Goal: Transaction & Acquisition: Obtain resource

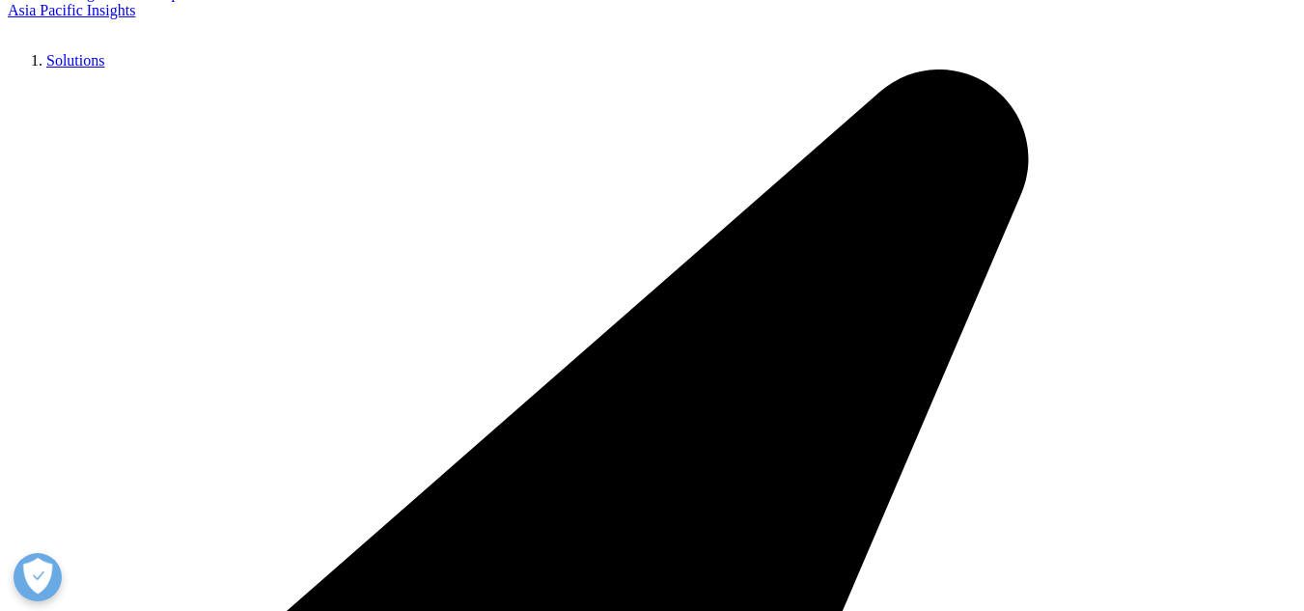
scroll to position [305, 0]
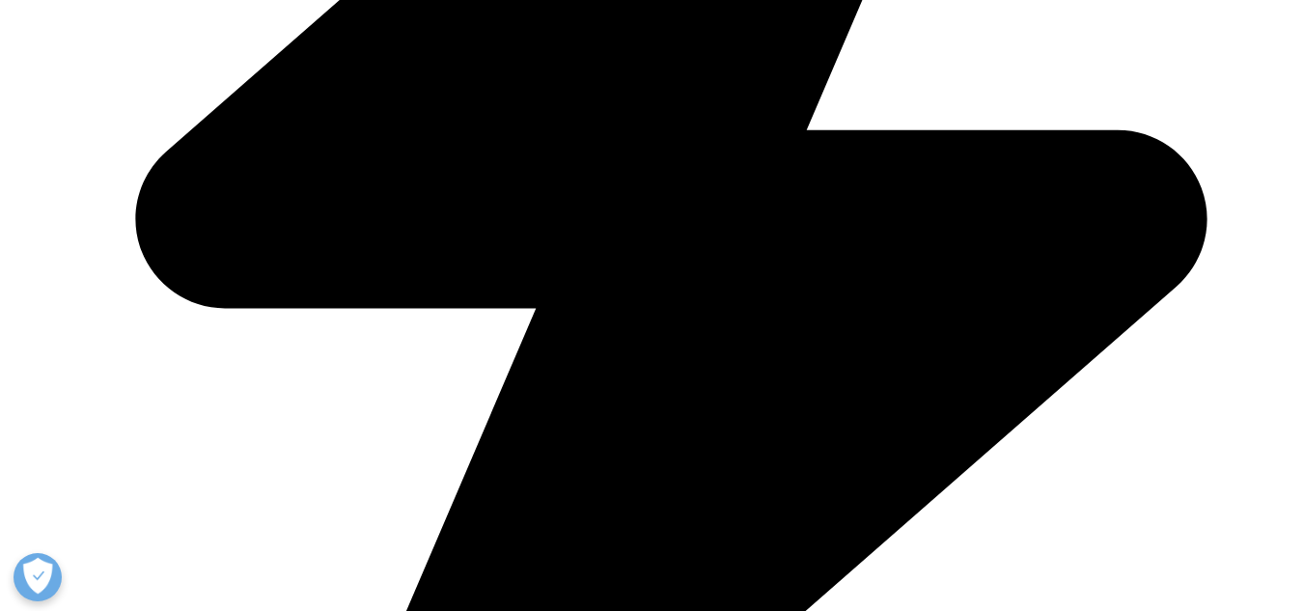
scroll to position [872, 0]
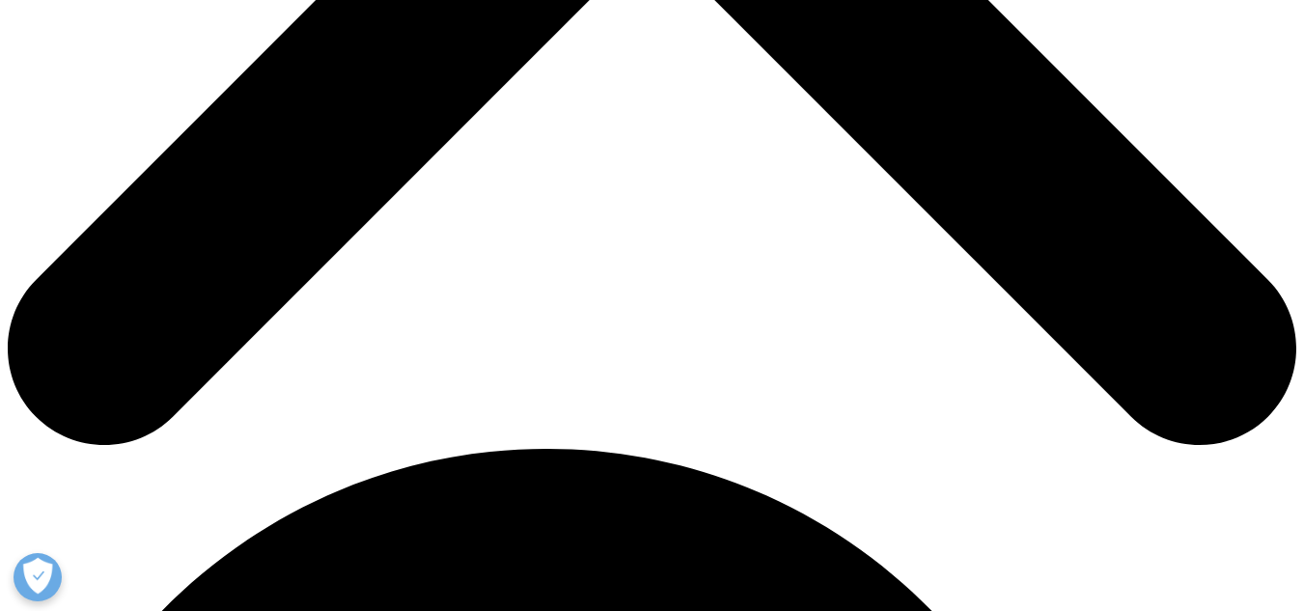
type input "HE"
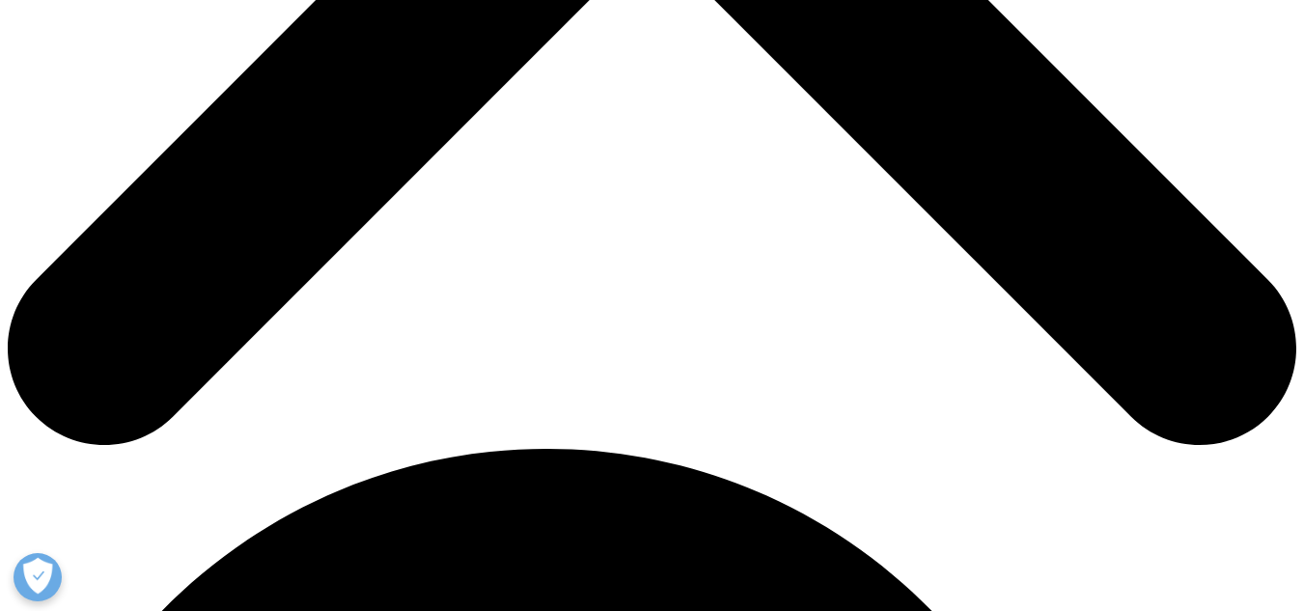
type input "KO"
type input "f"
type input "hetvi@healtharkinsights.com"
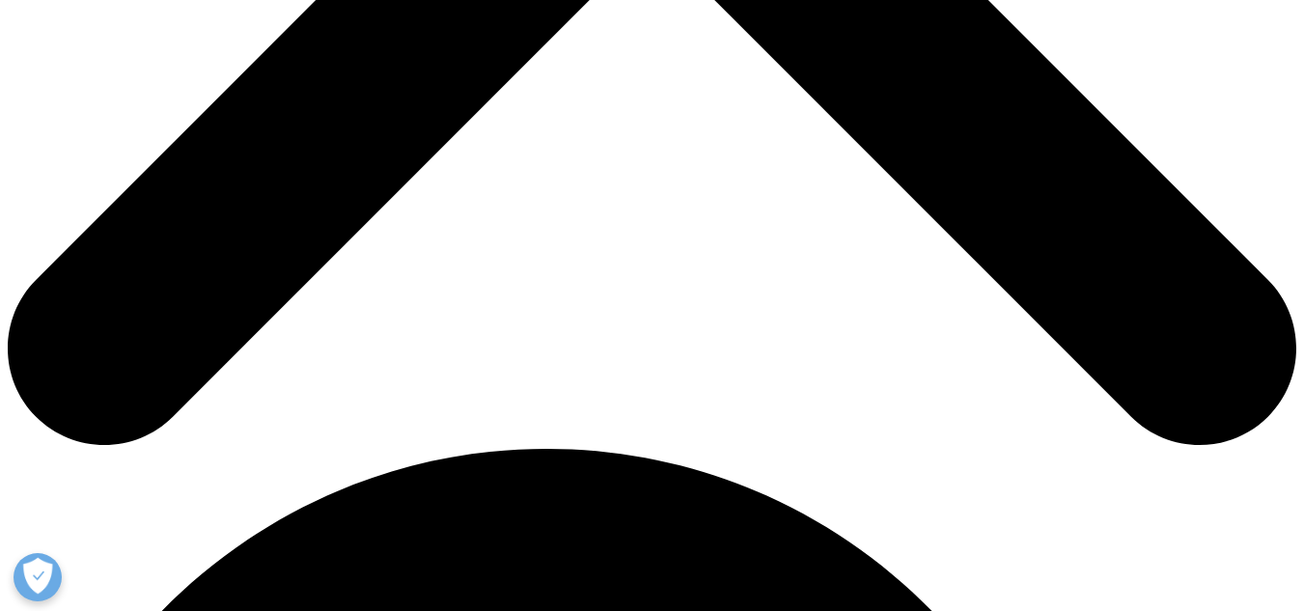
type input "HA"
select select "[GEOGRAPHIC_DATA]"
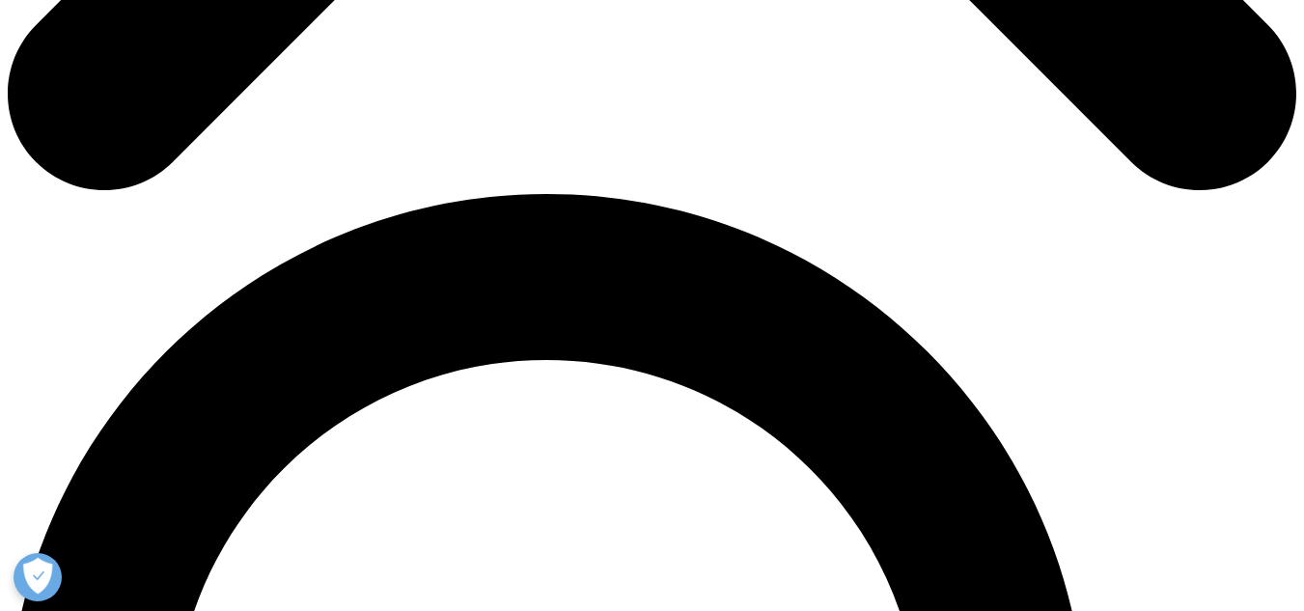
scroll to position [1142, 0]
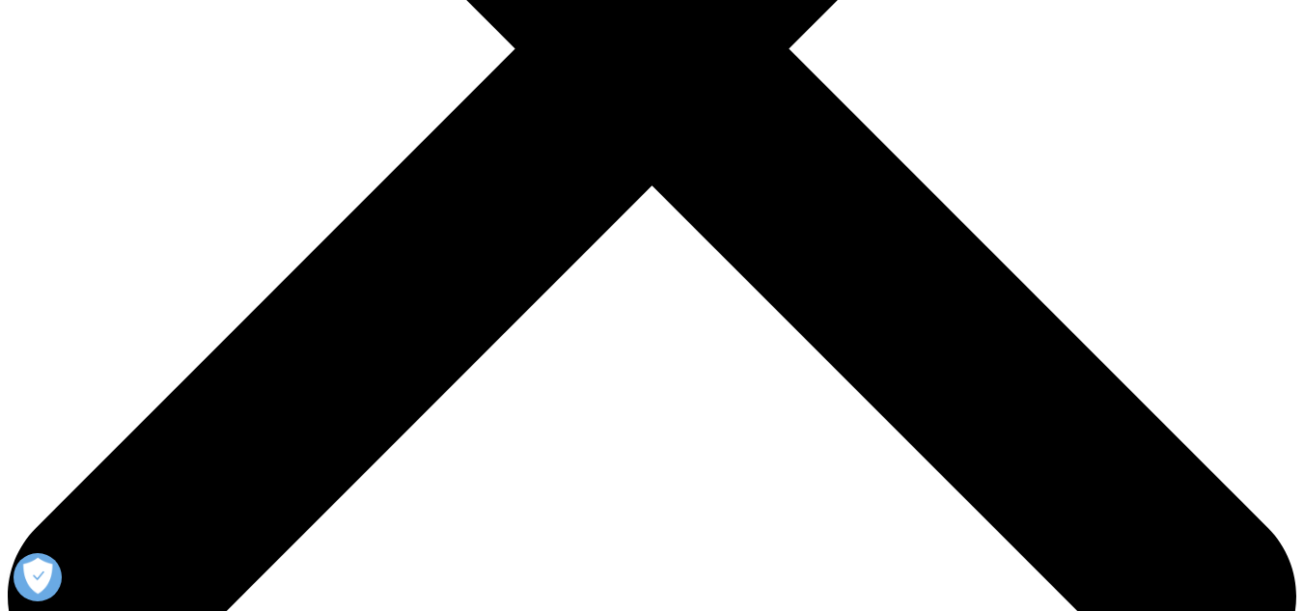
scroll to position [623, 0]
